Goal: Task Accomplishment & Management: Use online tool/utility

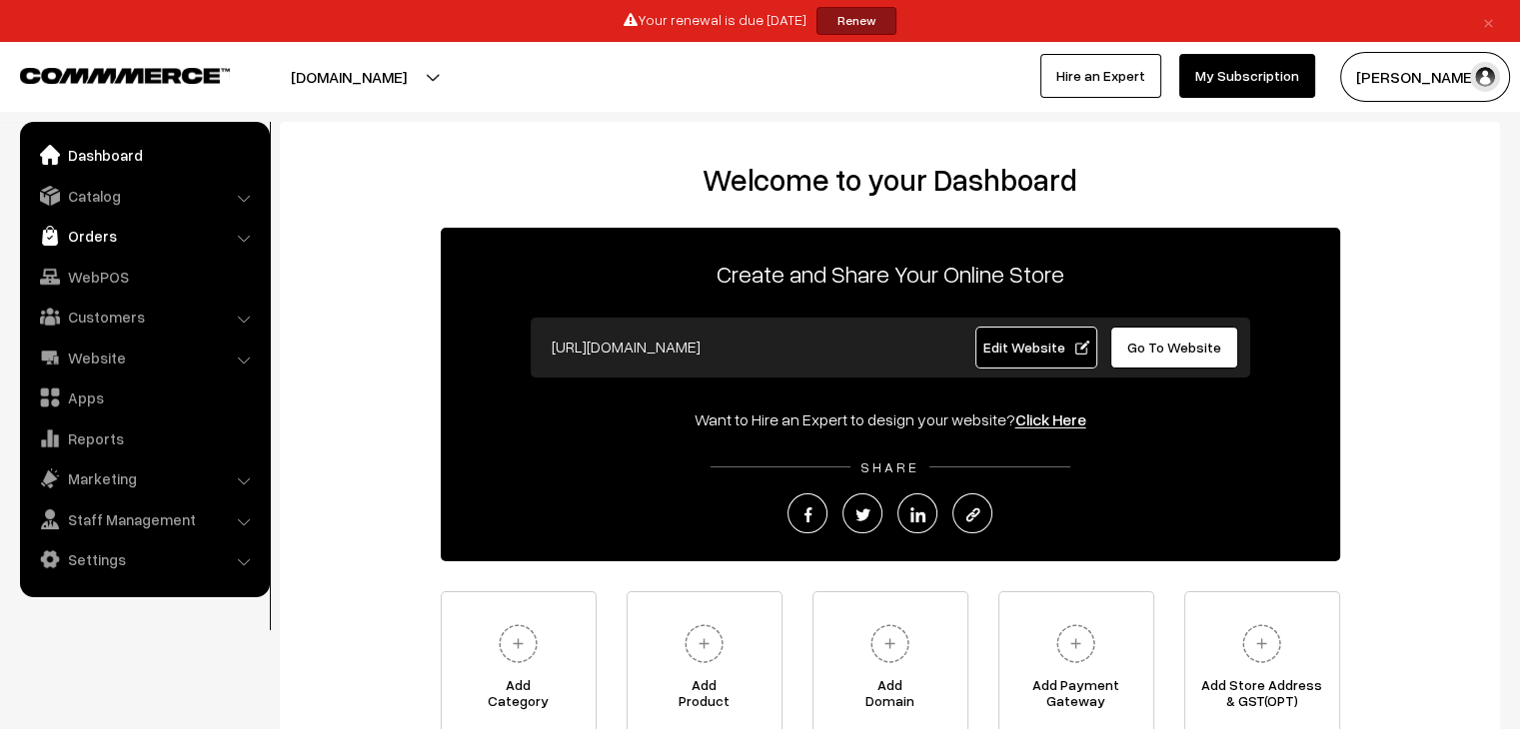
click at [88, 246] on link "Orders" at bounding box center [144, 236] width 238 height 36
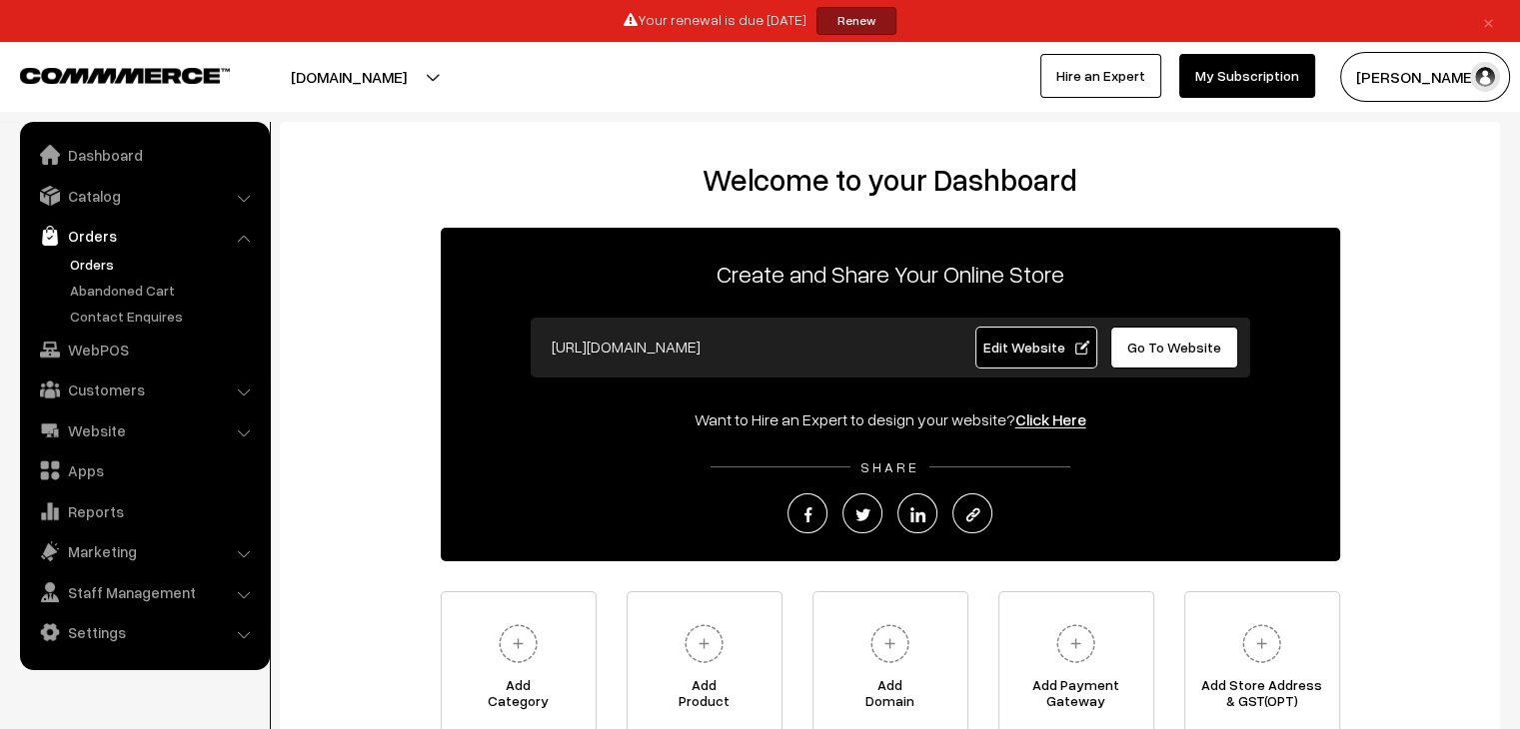
click at [82, 263] on link "Orders" at bounding box center [164, 264] width 198 height 21
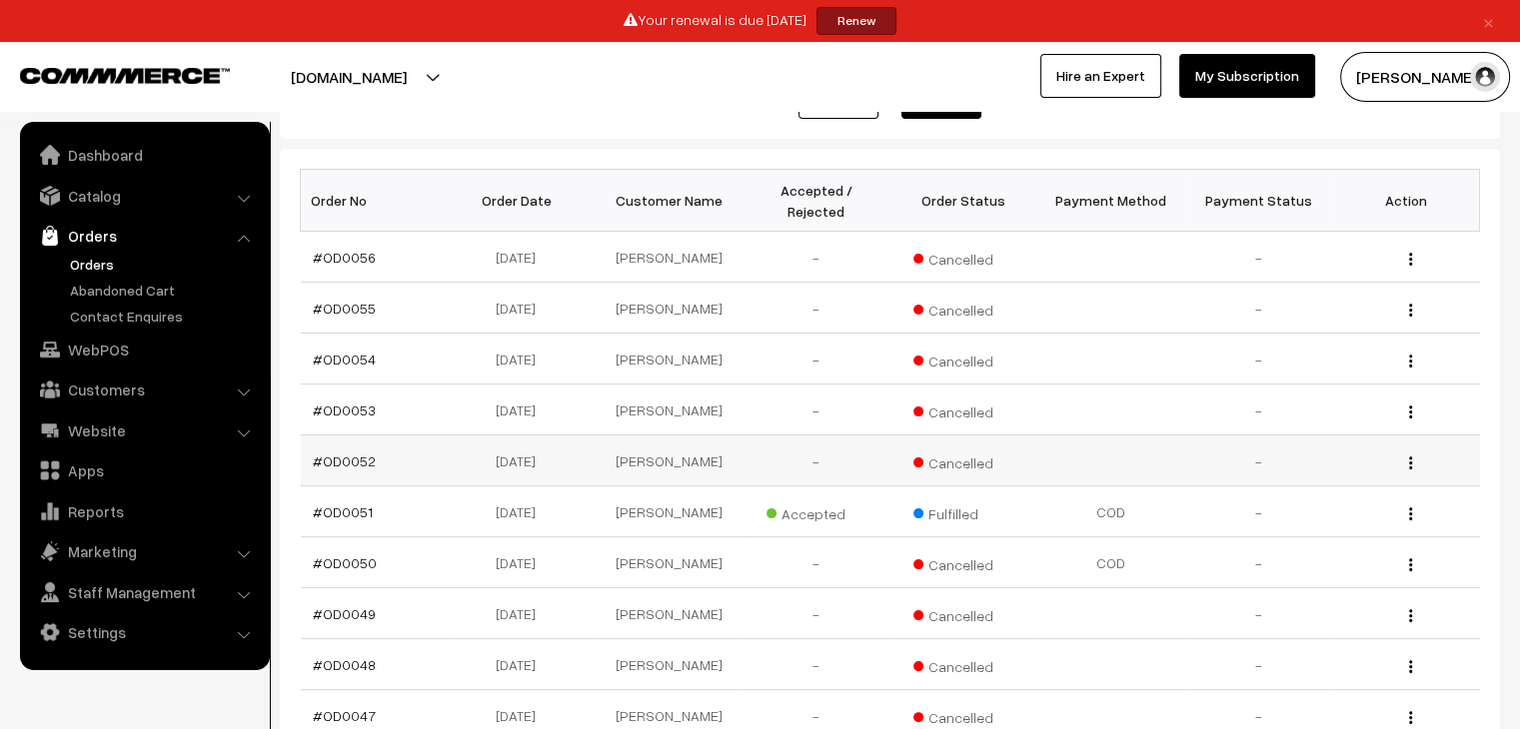
scroll to position [300, 0]
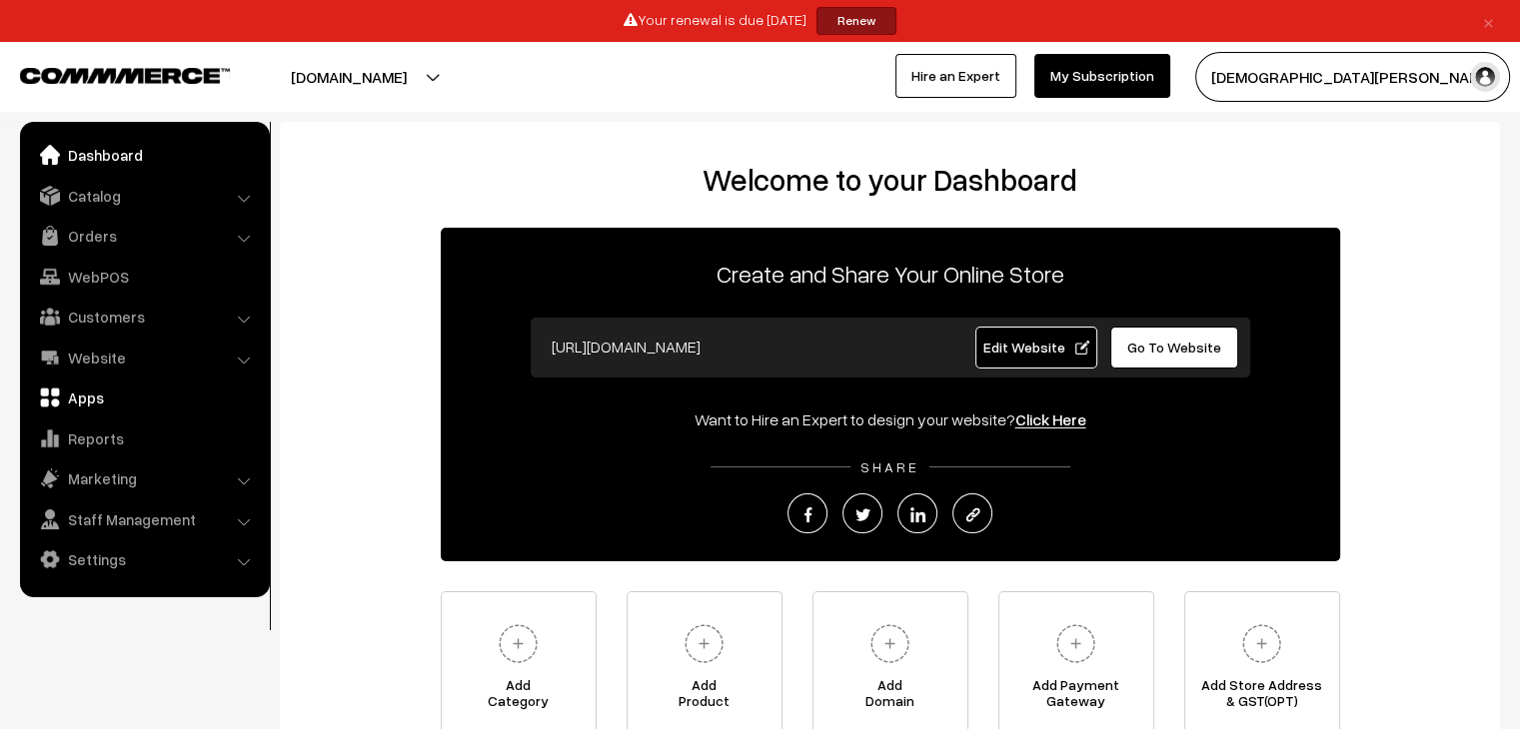
click at [85, 402] on link "Apps" at bounding box center [144, 398] width 238 height 36
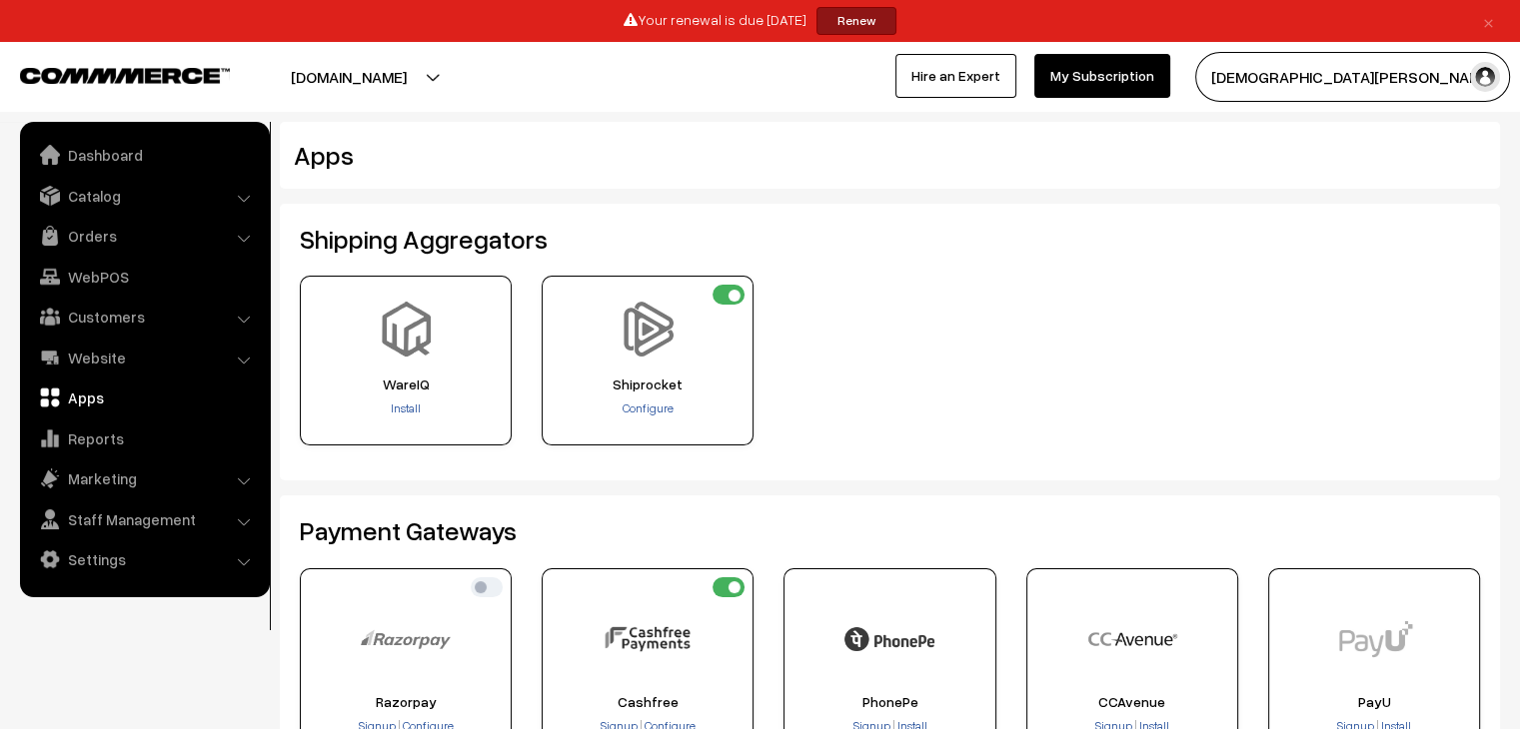
click at [94, 393] on link "Apps" at bounding box center [144, 398] width 238 height 36
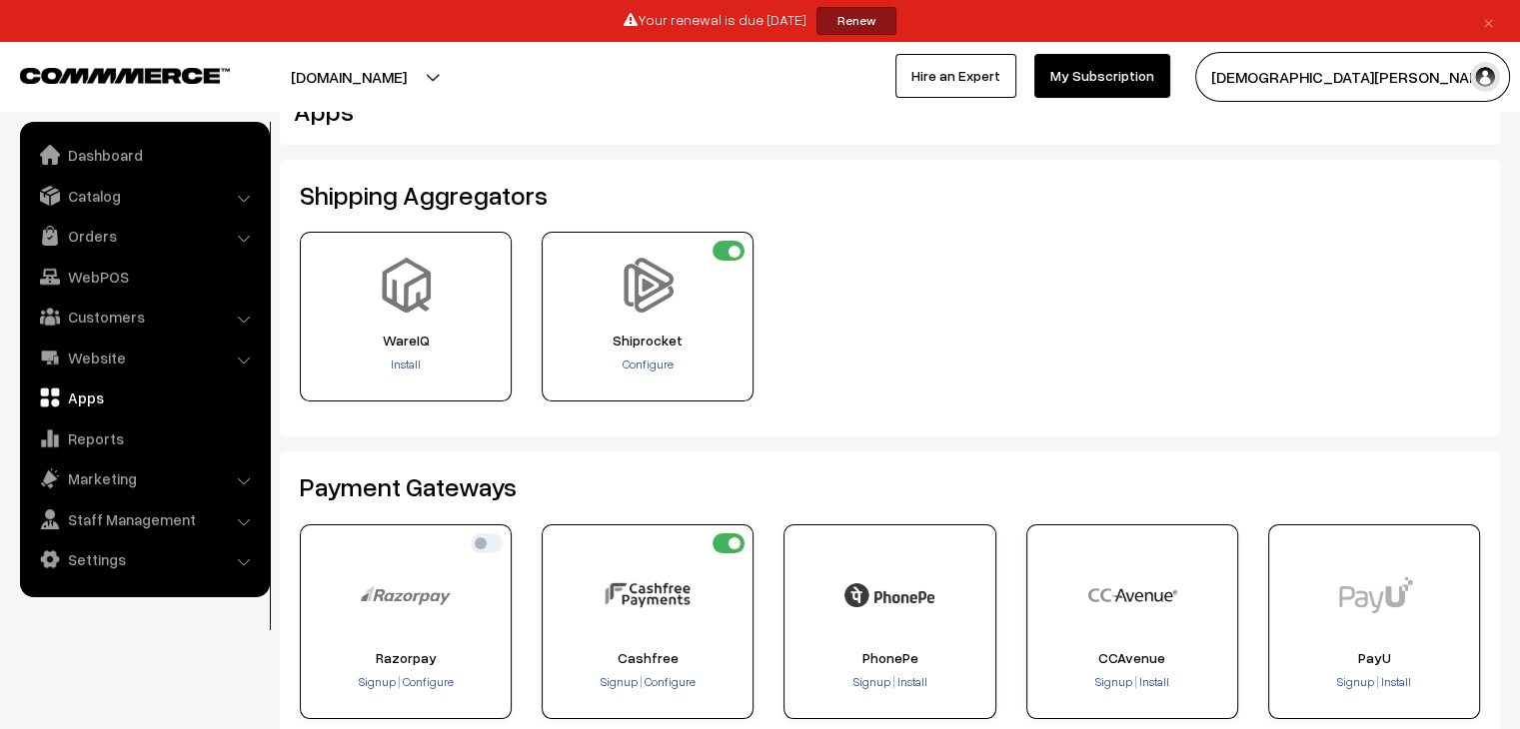
scroll to position [46, 0]
click at [654, 363] on span "Configure" at bounding box center [647, 362] width 51 height 15
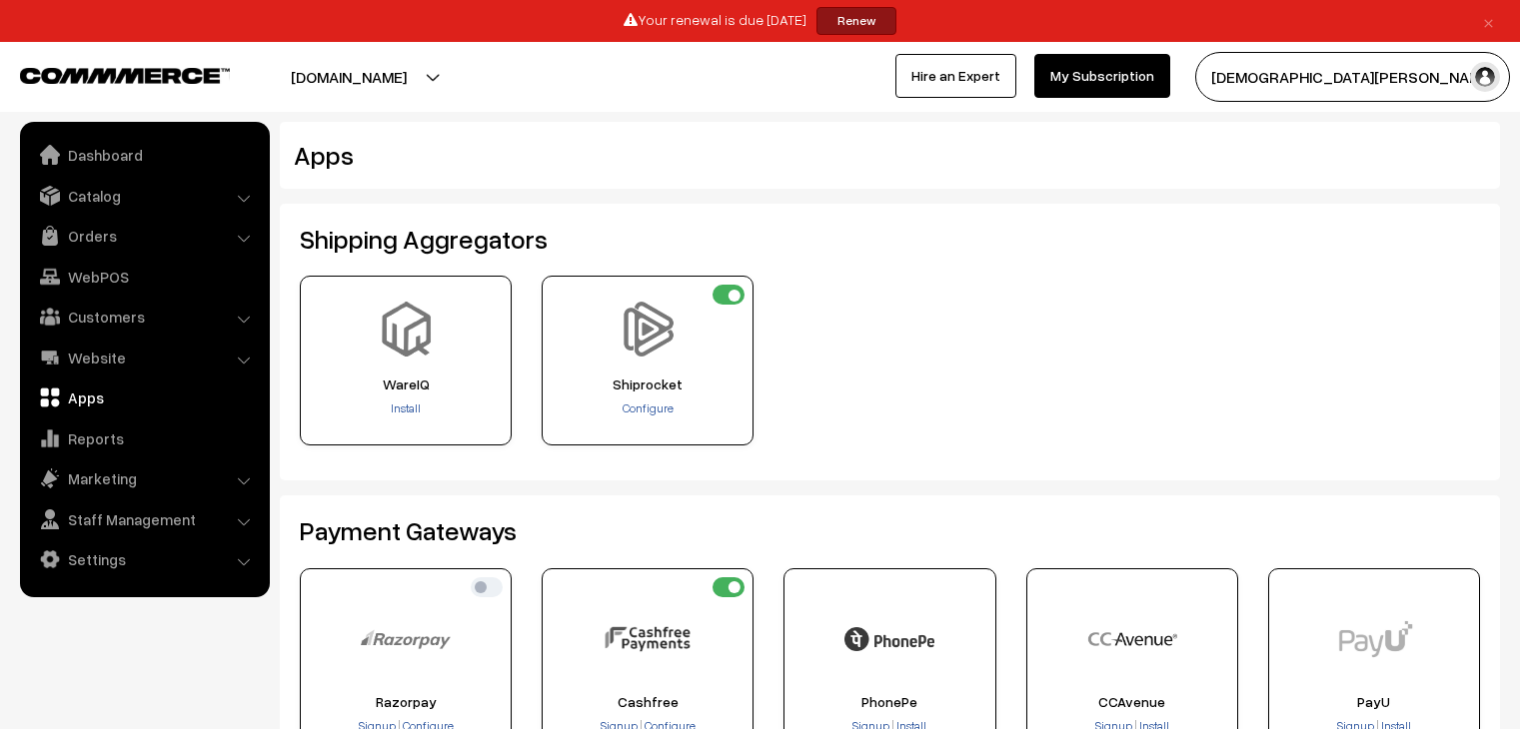
scroll to position [46, 0]
